Goal: Task Accomplishment & Management: Manage account settings

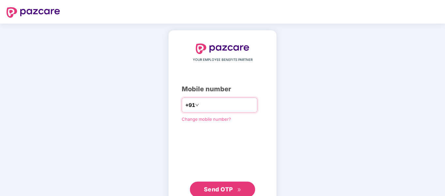
type input "**********"
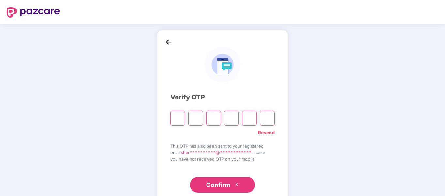
type input "*"
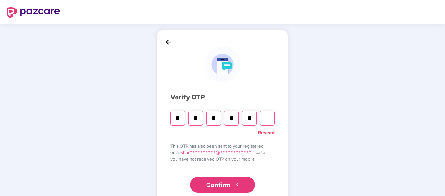
type input "*"
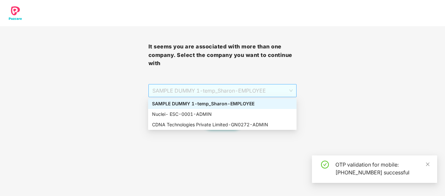
click at [258, 94] on span "SAMPLE DUMMY 1 - [DEMOGRAPHIC_DATA]_Sharon - EMPLOYEE" at bounding box center [223, 90] width 141 height 12
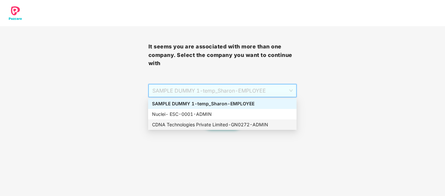
click at [242, 126] on div "CDNA Technologies Private Limited - GN0272 - ADMIN" at bounding box center [222, 124] width 141 height 7
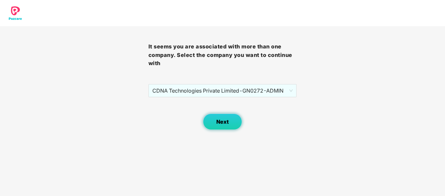
click at [220, 123] on span "Next" at bounding box center [223, 122] width 12 height 6
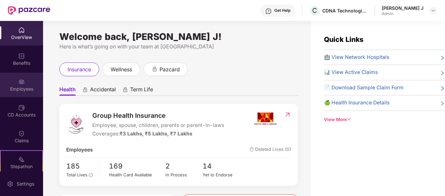
click at [18, 84] on img at bounding box center [21, 81] width 7 height 7
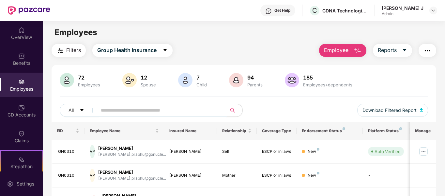
click at [136, 111] on input "text" at bounding box center [159, 110] width 117 height 10
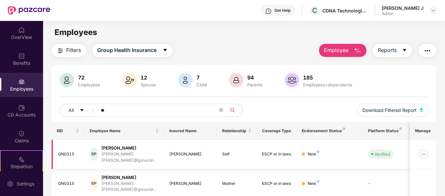
type input "*"
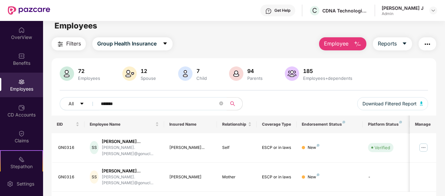
scroll to position [7, 0]
type input "*"
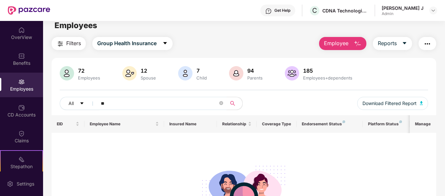
type input "*"
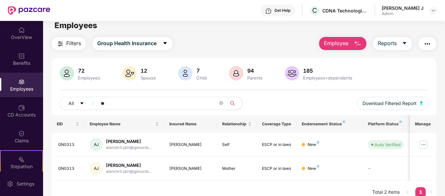
type input "*"
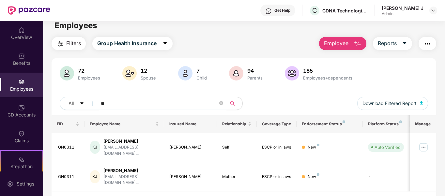
type input "*"
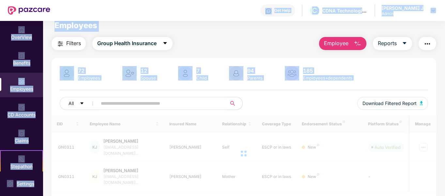
scroll to position [0, 0]
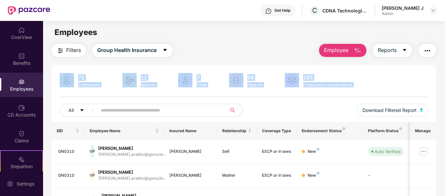
drag, startPoint x: 159, startPoint y: 114, endPoint x: 210, endPoint y: 53, distance: 79.7
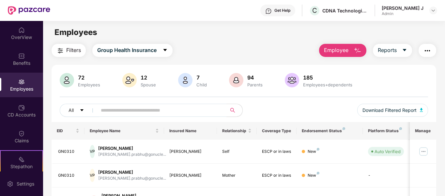
click at [210, 53] on div "Filters Group Health Insurance Employee Reports" at bounding box center [244, 50] width 385 height 13
click at [171, 107] on input "text" at bounding box center [159, 110] width 117 height 10
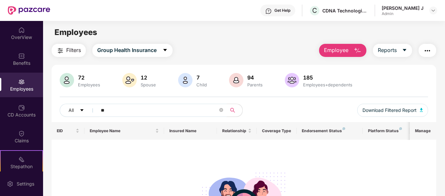
type input "*"
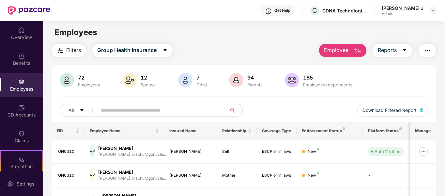
click at [429, 9] on div "[PERSON_NAME] J Admin" at bounding box center [410, 10] width 56 height 11
click at [432, 10] on img at bounding box center [433, 10] width 5 height 5
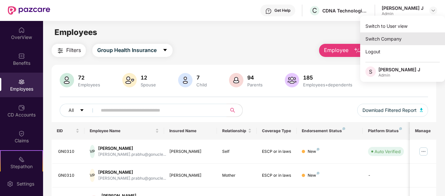
click at [391, 44] on div "Switch Company" at bounding box center [403, 38] width 85 height 13
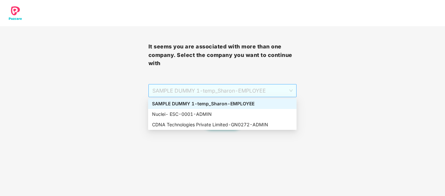
click at [255, 93] on span "SAMPLE DUMMY 1 - [DEMOGRAPHIC_DATA]_Sharon - EMPLOYEE" at bounding box center [223, 90] width 141 height 12
click at [232, 116] on div "Nuclei- ESC - 0001 - ADMIN" at bounding box center [222, 113] width 141 height 7
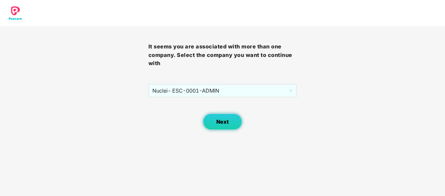
click at [225, 123] on span "Next" at bounding box center [223, 122] width 12 height 6
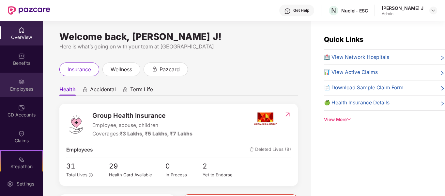
click at [12, 94] on div "Employees" at bounding box center [21, 85] width 43 height 24
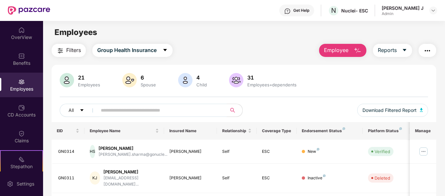
click at [141, 110] on input "text" at bounding box center [159, 110] width 117 height 10
type input "*"
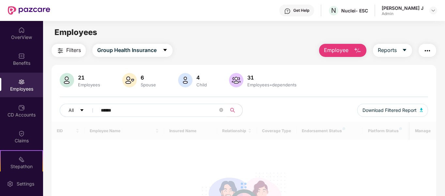
type input "*******"
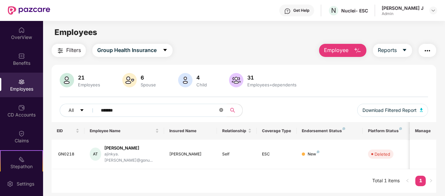
click at [222, 109] on icon "close-circle" at bounding box center [221, 110] width 4 height 4
type input "*"
